Goal: Information Seeking & Learning: Learn about a topic

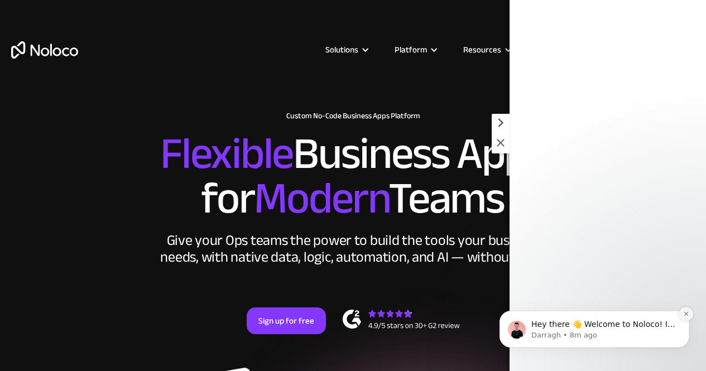
click at [683, 315] on icon "Dismiss notification" at bounding box center [686, 314] width 6 height 6
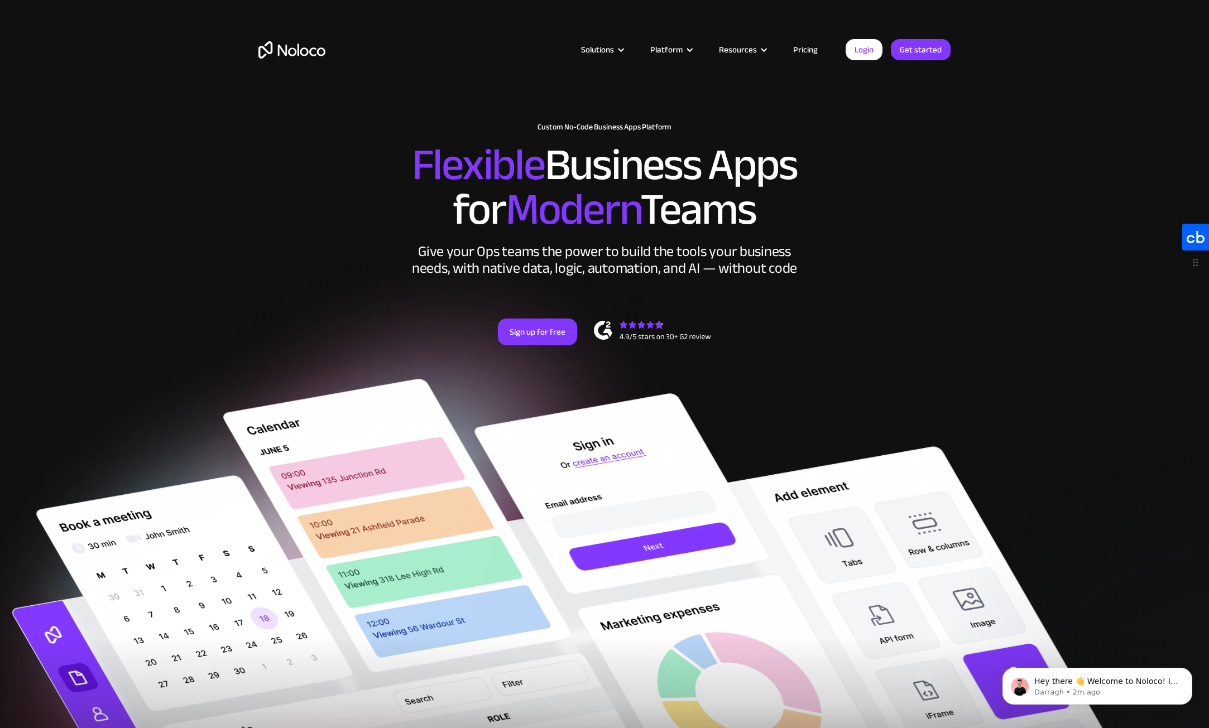
click at [1196, 241] on icon at bounding box center [1195, 237] width 27 height 27
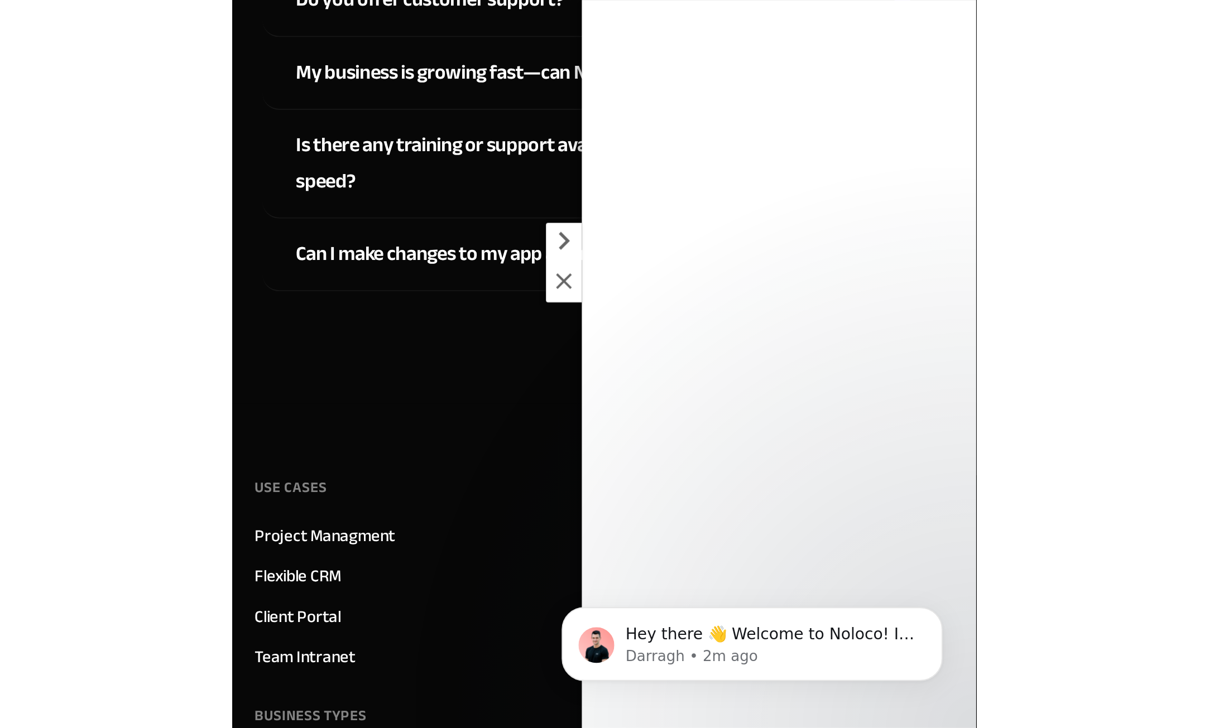
scroll to position [6321, 0]
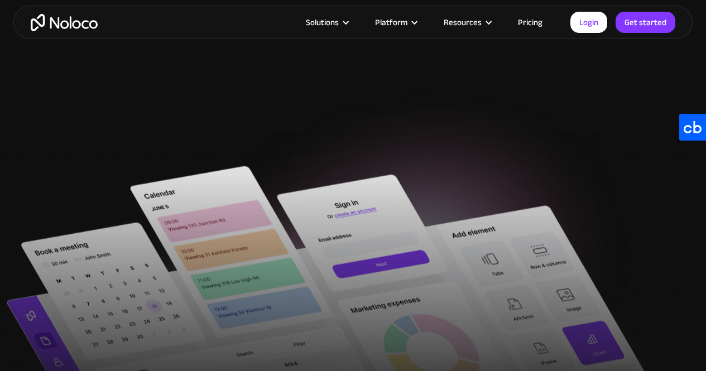
scroll to position [670, 0]
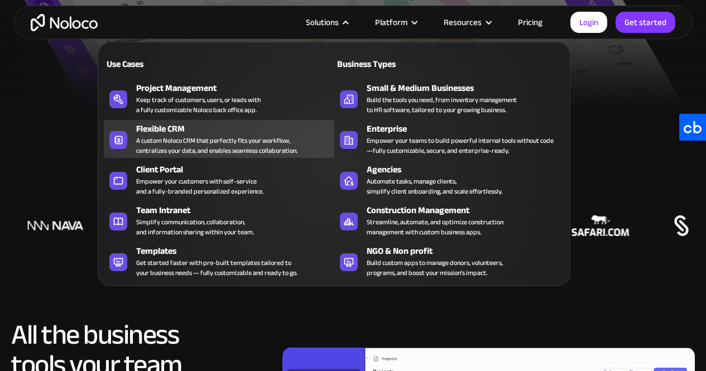
click at [193, 137] on div "A custom Noloco CRM that perfectly fits your workflow, centralizes your data, a…" at bounding box center [216, 146] width 161 height 20
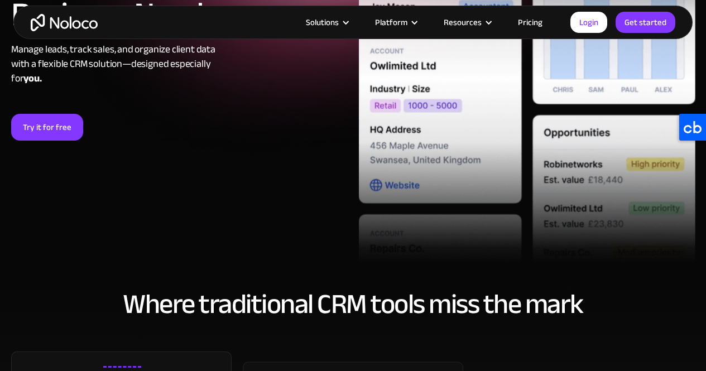
scroll to position [223, 0]
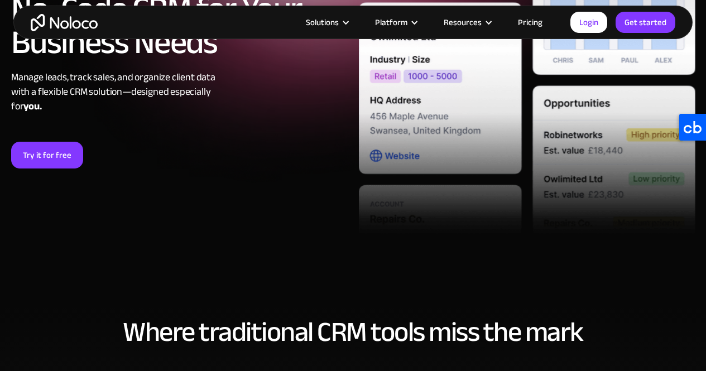
click at [530, 26] on link "Pricing" at bounding box center [530, 22] width 52 height 15
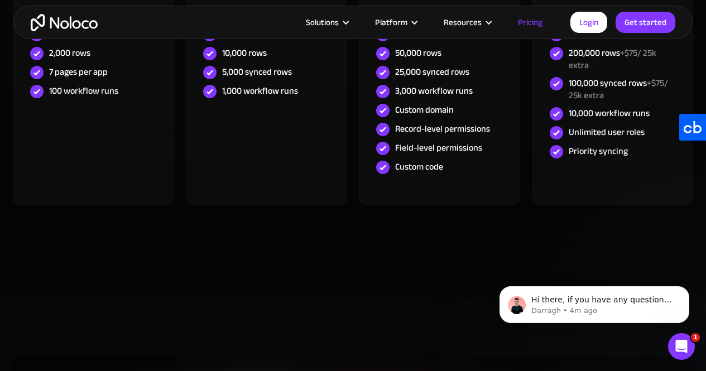
scroll to position [837, 0]
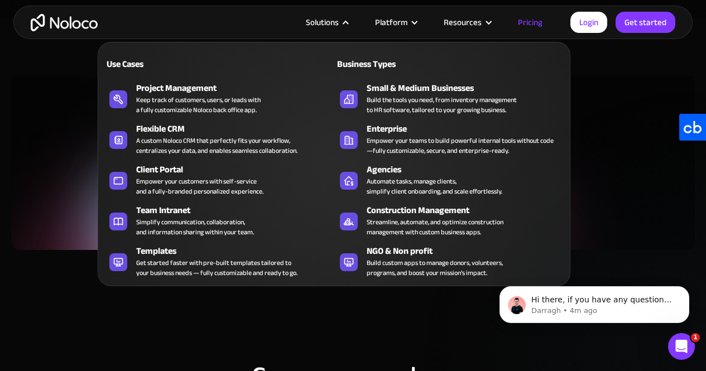
click at [315, 27] on nav "Use Cases Business Types Project Management Keep track of customers, users, or …" at bounding box center [334, 156] width 473 height 260
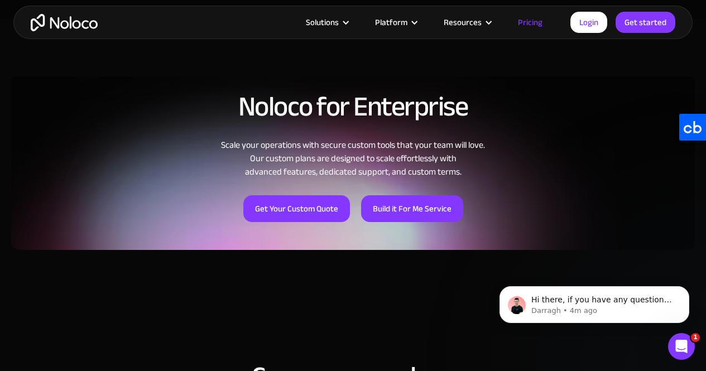
click at [104, 20] on article "Solutions Use Cases Business Types Project Management Keep track of customers, …" at bounding box center [334, 22] width 473 height 15
click at [79, 21] on img "home" at bounding box center [64, 22] width 67 height 17
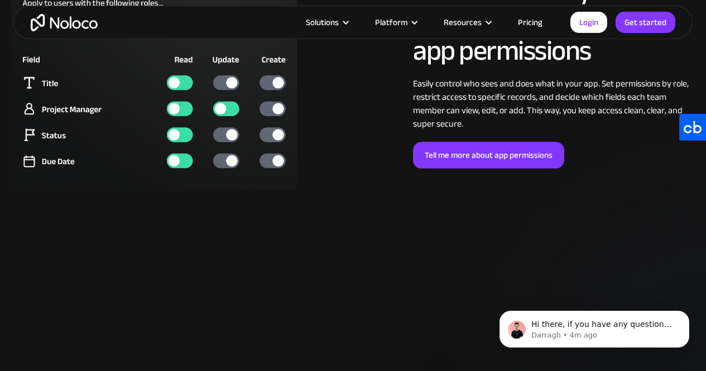
scroll to position [2678, 0]
